Goal: Book appointment/travel/reservation

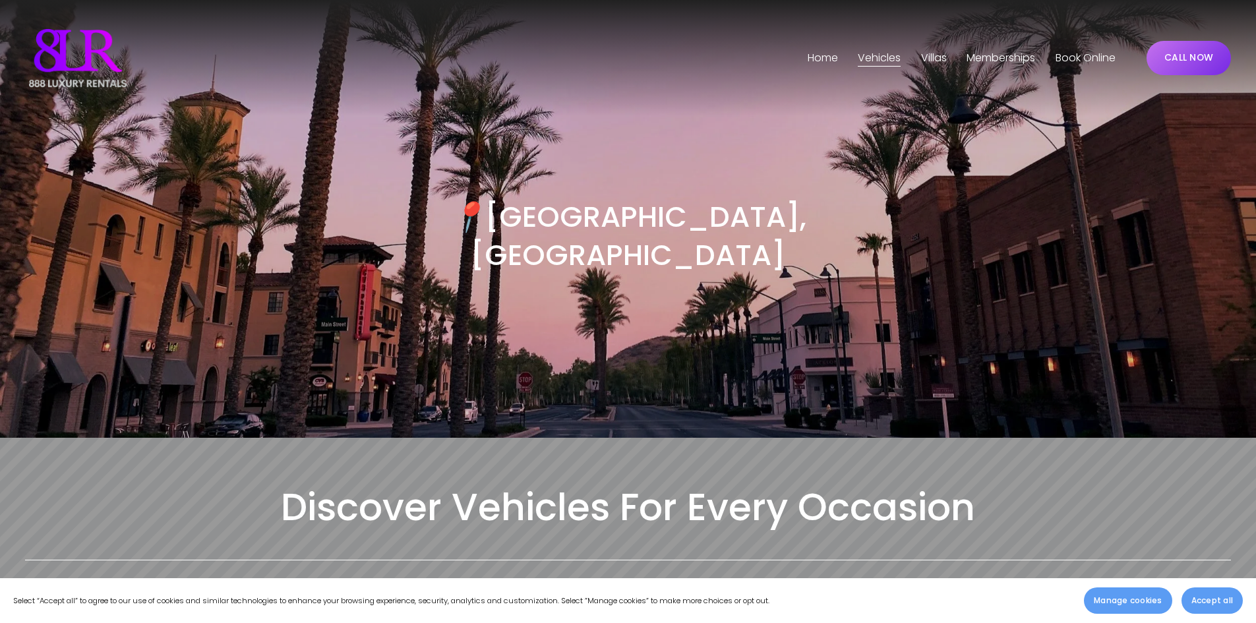
click at [0, 0] on span "Phoenix" at bounding box center [0, 0] width 0 height 0
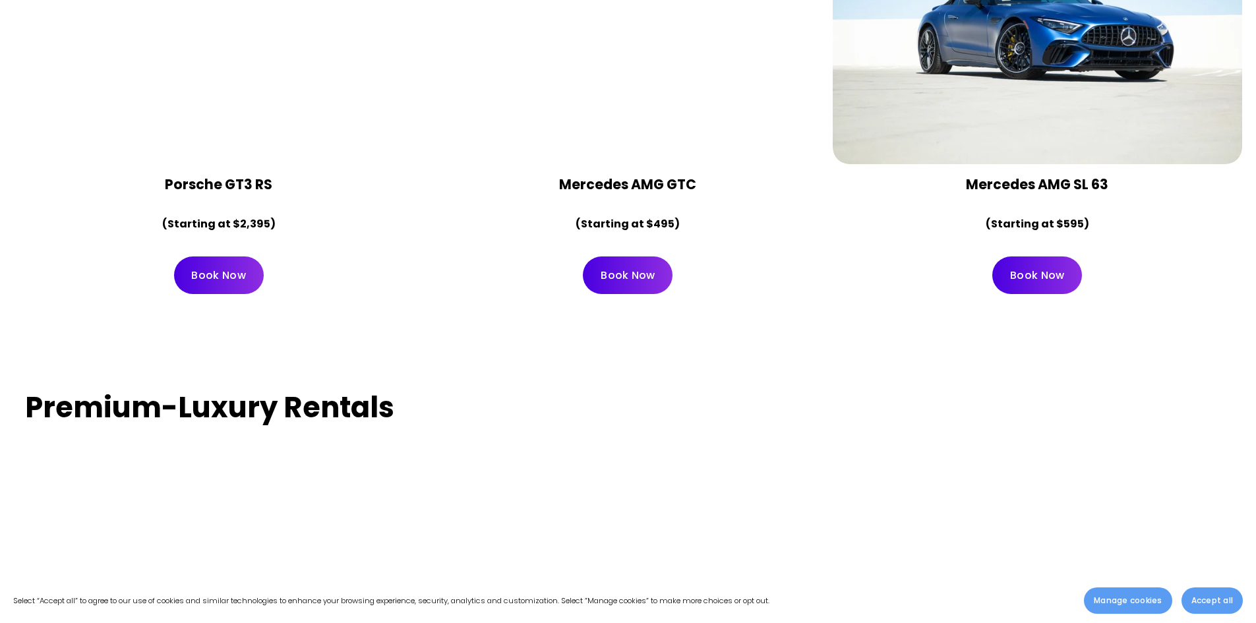
scroll to position [2571, 0]
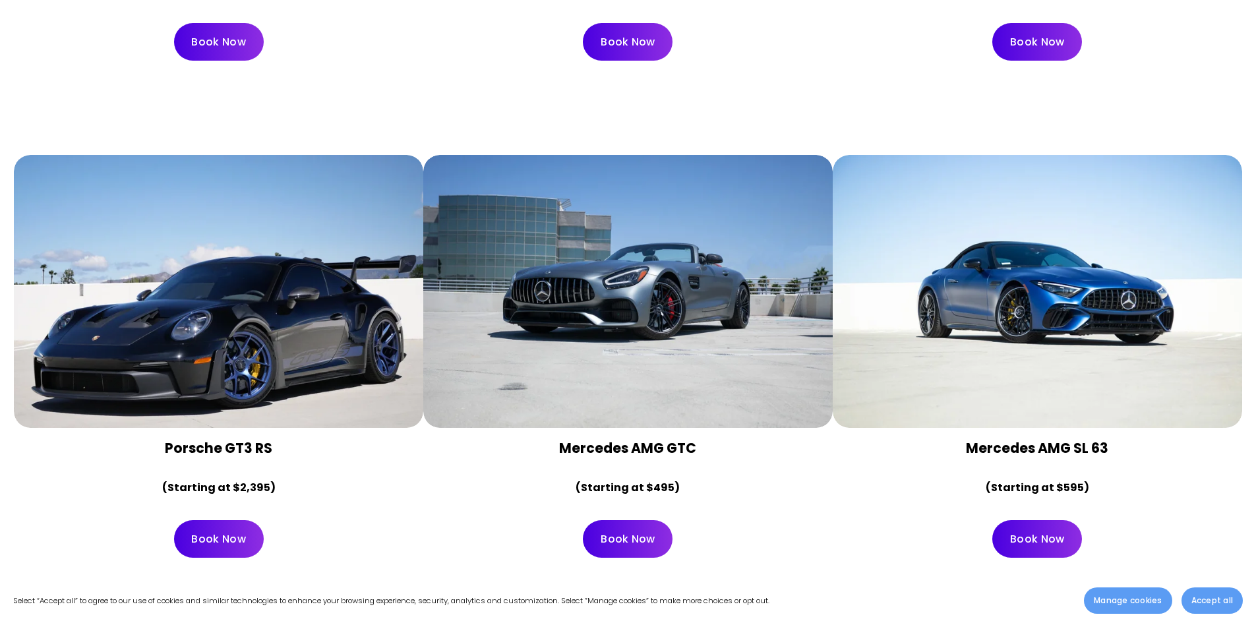
click at [635, 520] on link "Book Now" at bounding box center [628, 539] width 90 height 38
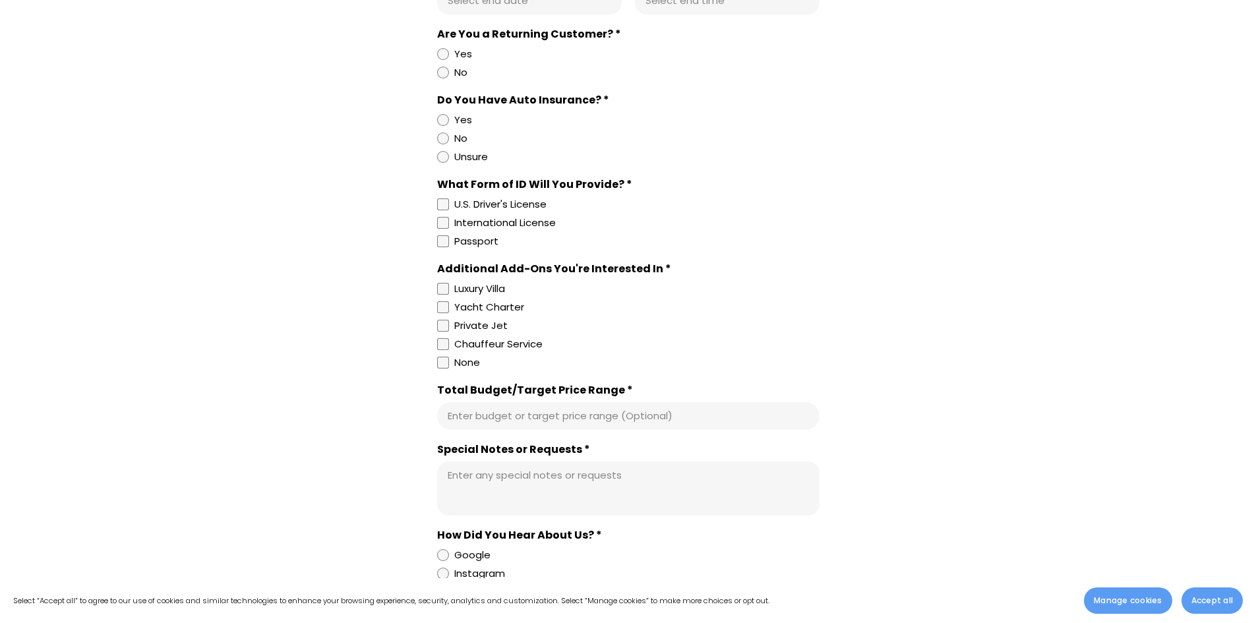
scroll to position [923, 0]
